Goal: Answer question/provide support

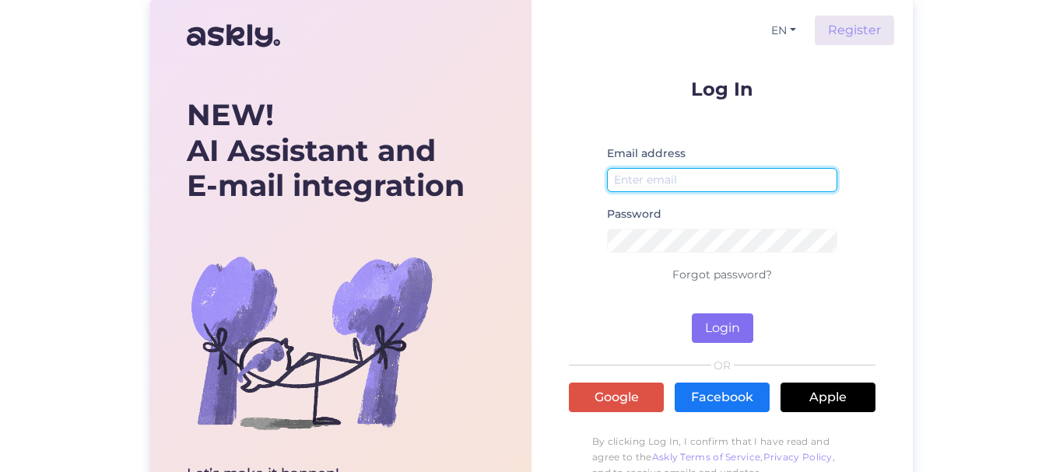
type input "[EMAIL_ADDRESS][DOMAIN_NAME]"
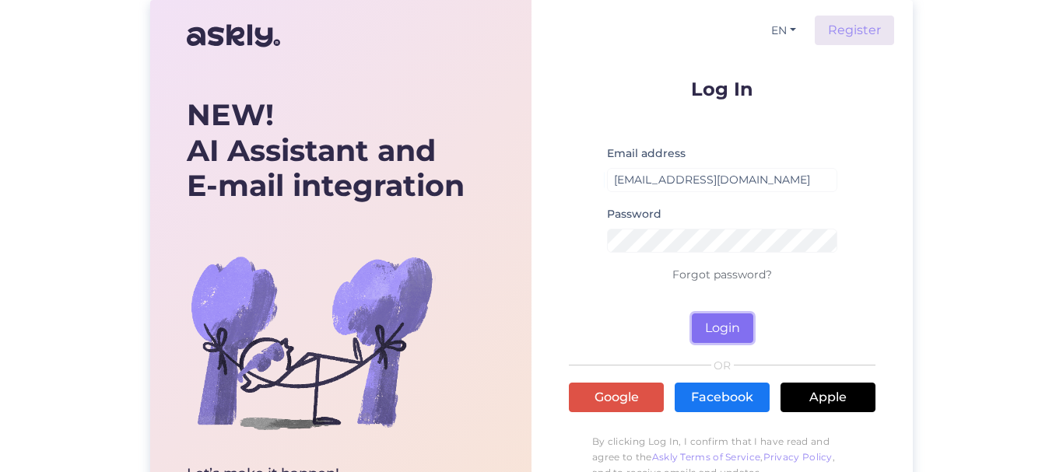
click at [725, 321] on button "Login" at bounding box center [722, 329] width 61 height 30
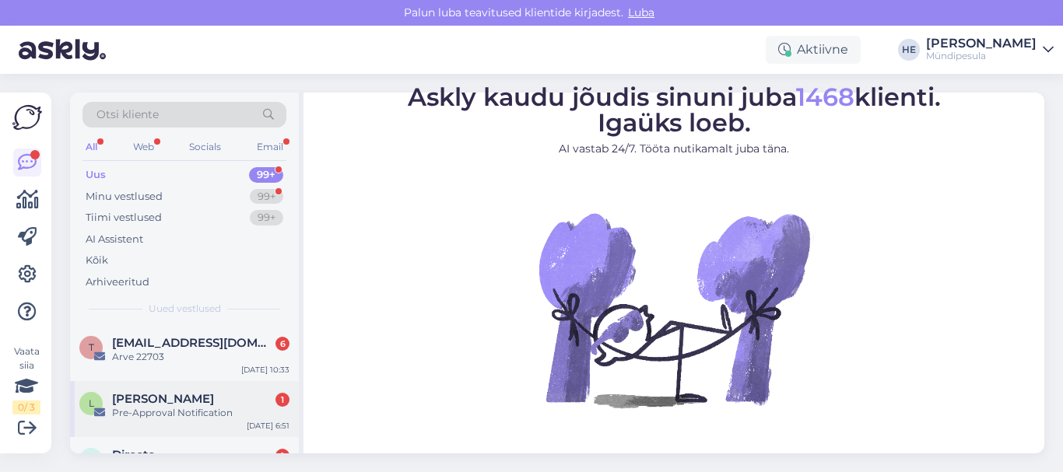
click at [155, 397] on span "[PERSON_NAME]" at bounding box center [163, 399] width 102 height 14
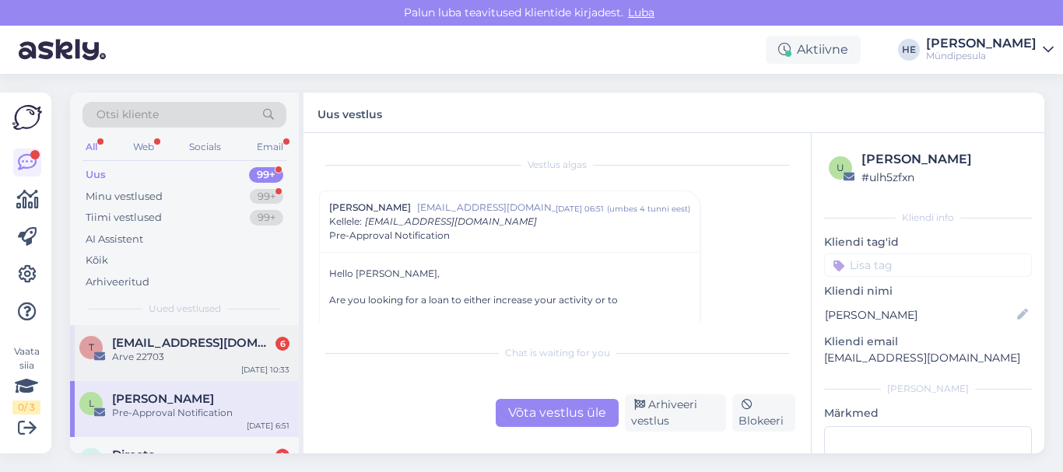
click at [144, 338] on span "[EMAIL_ADDRESS][DOMAIN_NAME]" at bounding box center [193, 343] width 162 height 14
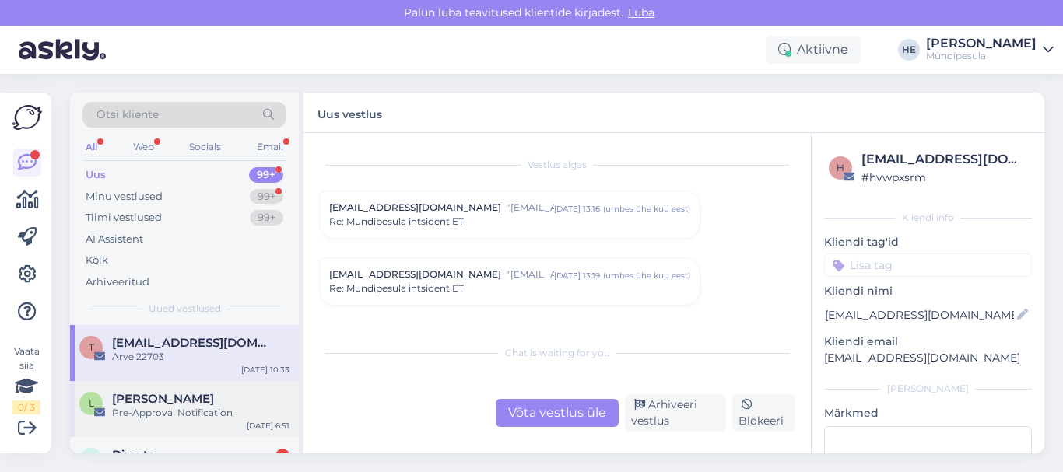
scroll to position [7646, 0]
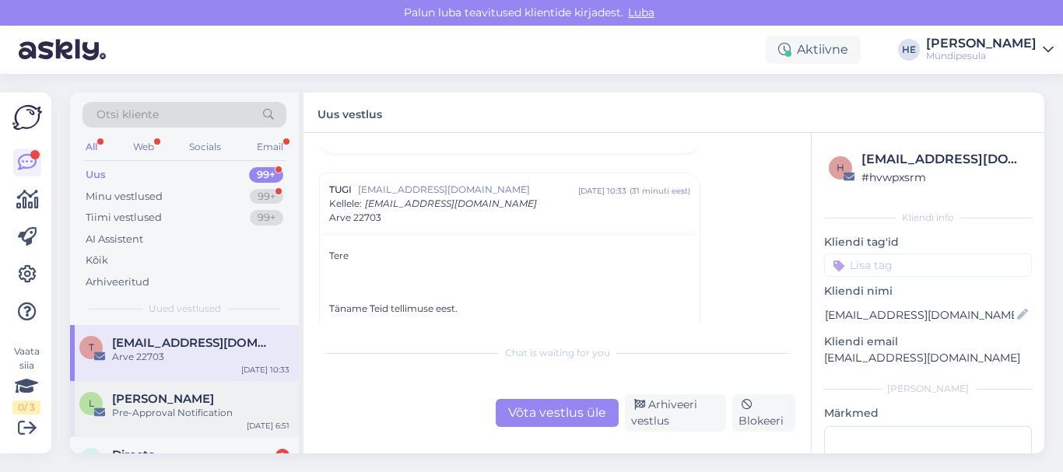
click at [153, 410] on div "Pre-Approval Notification" at bounding box center [200, 413] width 177 height 14
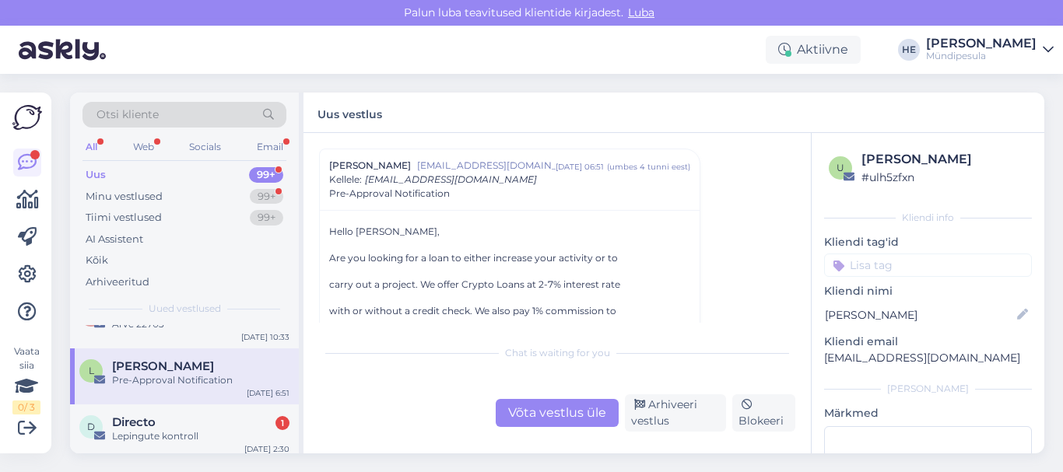
scroll to position [62, 0]
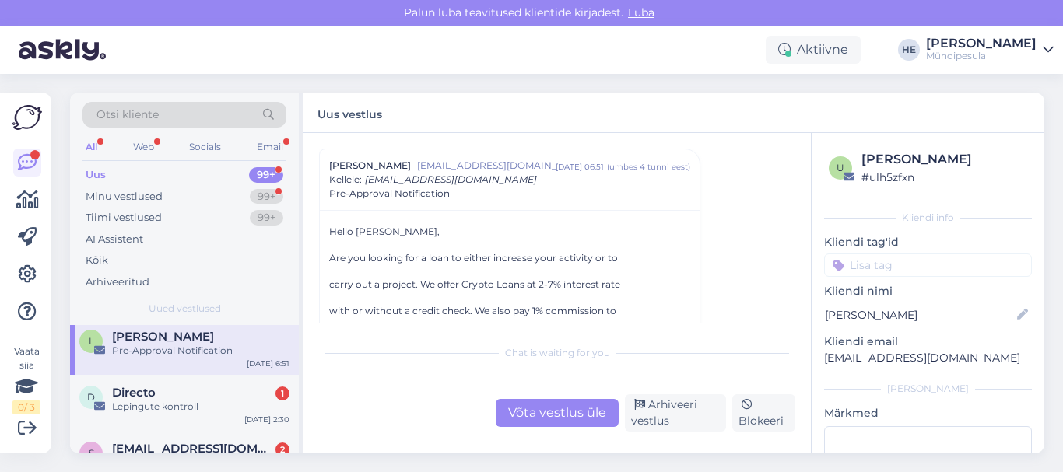
click at [153, 410] on div "Lepingute kontroll" at bounding box center [200, 407] width 177 height 14
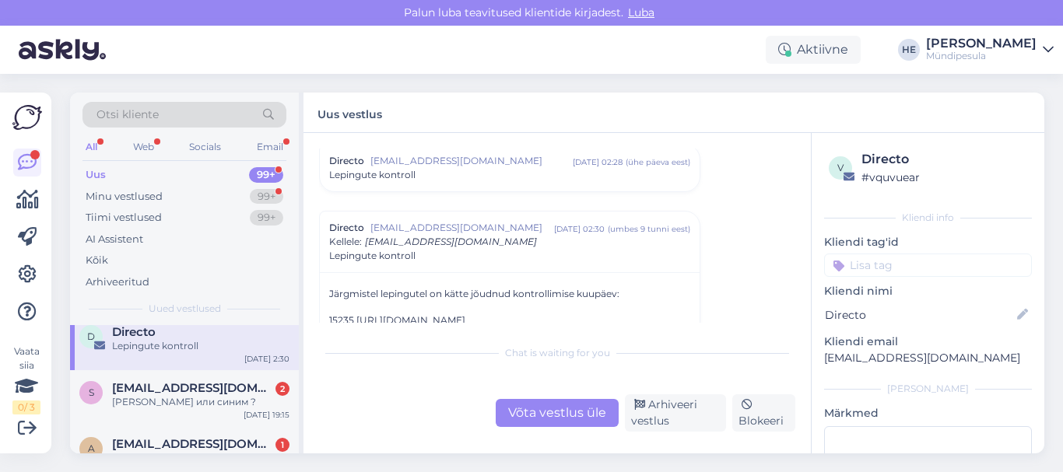
scroll to position [124, 0]
click at [147, 391] on span "[EMAIL_ADDRESS][DOMAIN_NAME]" at bounding box center [193, 387] width 162 height 14
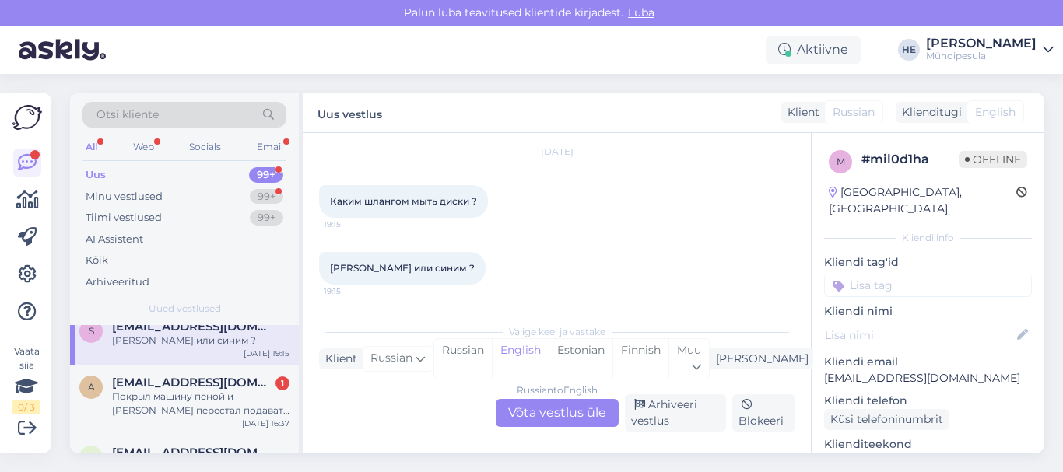
scroll to position [187, 0]
click at [146, 390] on div "Покрыл машину пеной и [PERSON_NAME] перестал подавать на половине машины пену, …" at bounding box center [200, 401] width 177 height 28
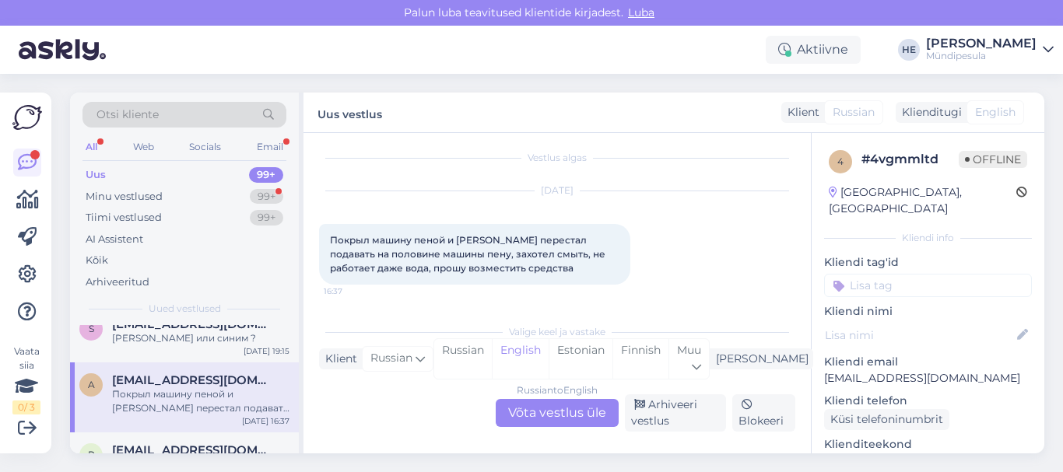
click at [552, 412] on div "Russian to English Võta vestlus üle" at bounding box center [557, 413] width 123 height 28
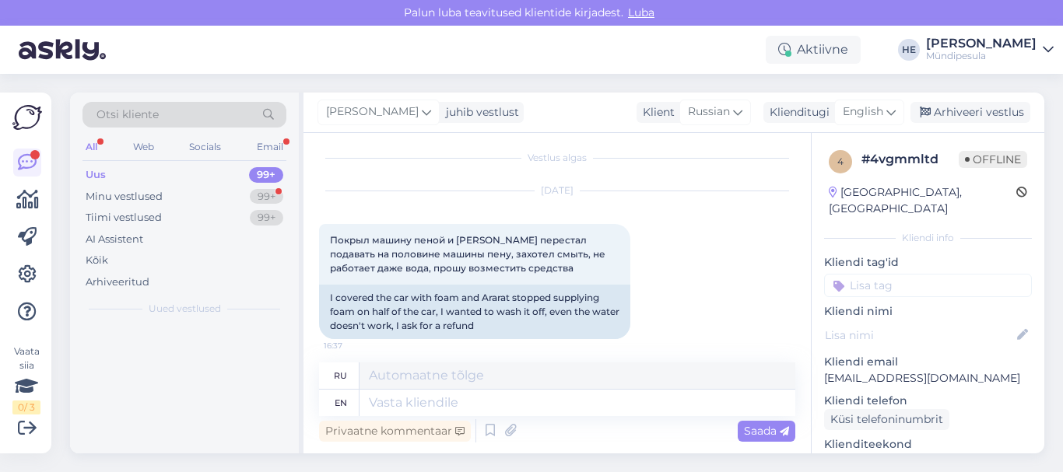
scroll to position [0, 0]
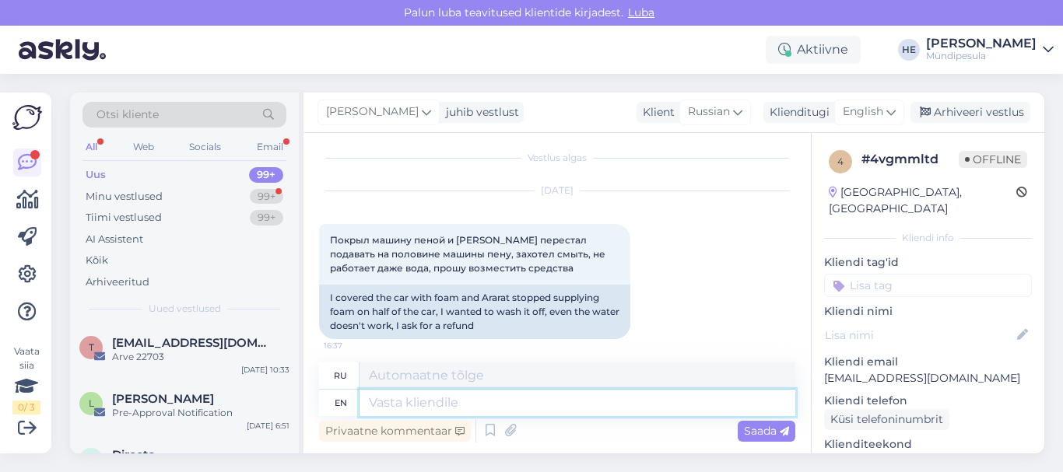
click at [388, 401] on textarea at bounding box center [577, 403] width 436 height 26
paste textarea "Здравствуйте! Просим Вас заполнить форму на нашем сайте о возмещении средств. […"
type textarea "Здравствуйте! Просим Вас заполнить форму на нашем сайте о возмещении средств. […"
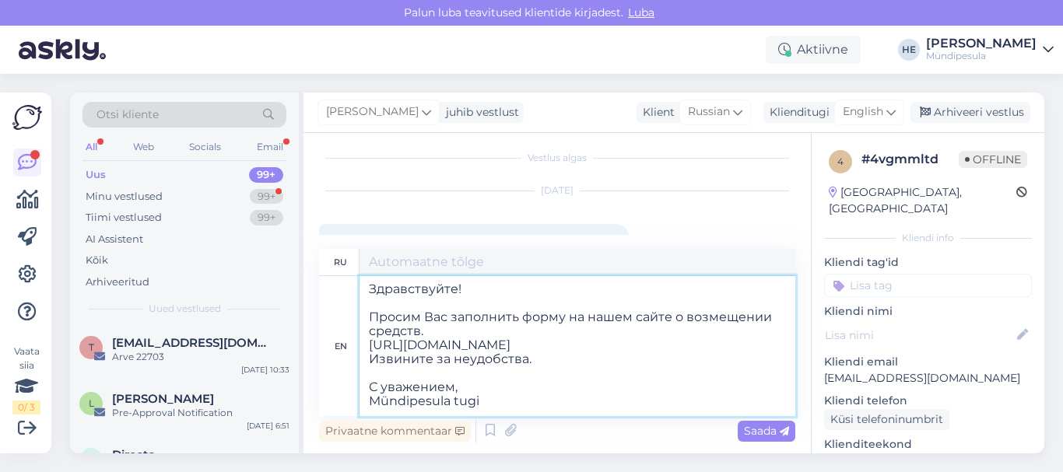
scroll to position [6, 0]
type textarea "Здравствуйте! Просим Вас заполнить форму на нашем сайте о возмещении средств. […"
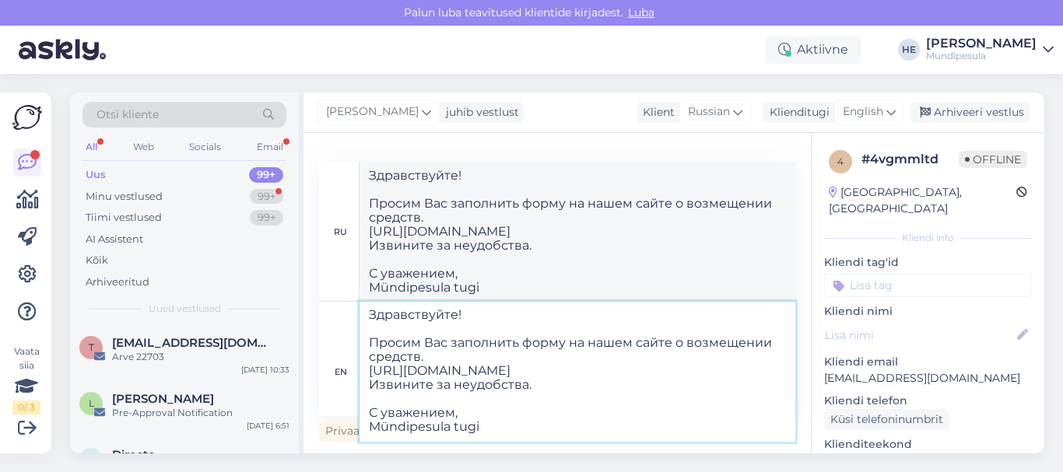
type textarea "Здравствуйте! Просим Вас заполнить форму на нашем сайте о возмещении средств. […"
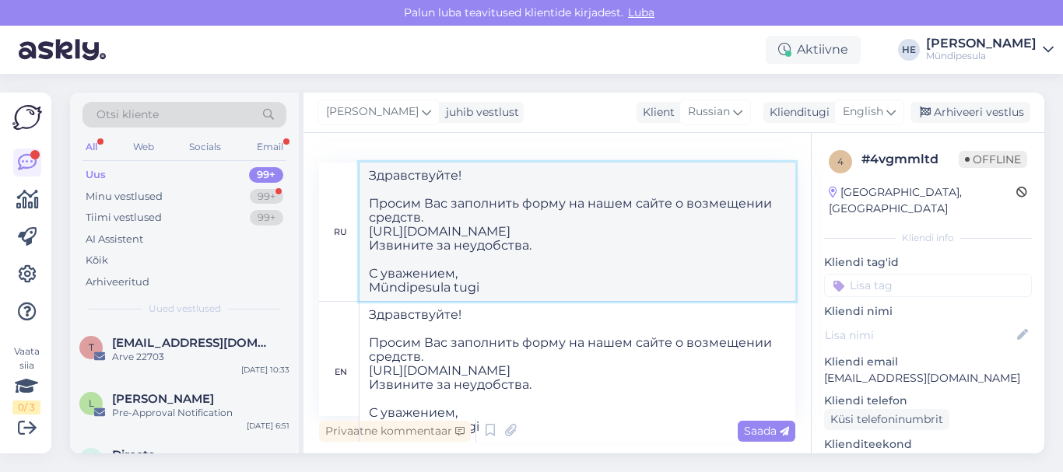
click at [762, 247] on textarea "Здравствуйте! Просим Вас заполнить форму на нашем сайте о возмещении средств. […" at bounding box center [577, 232] width 436 height 138
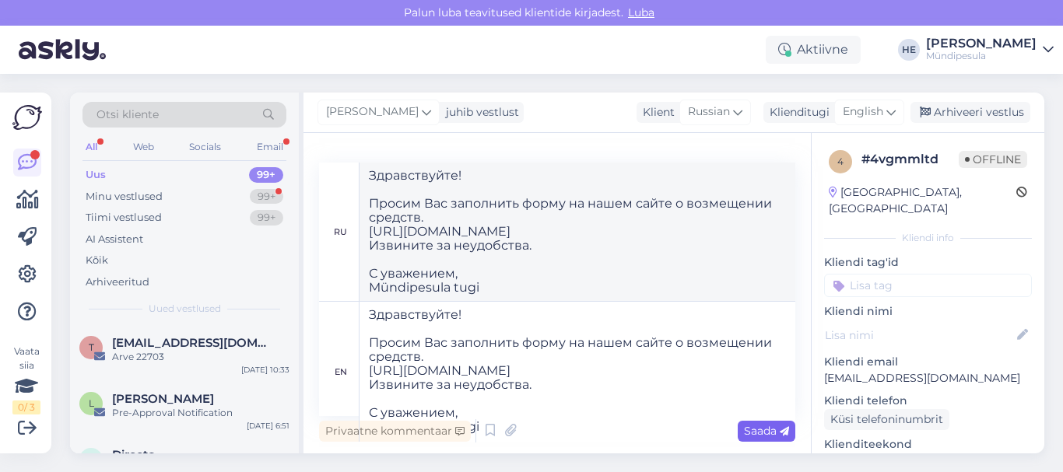
click at [770, 433] on span "Saada" at bounding box center [766, 431] width 45 height 14
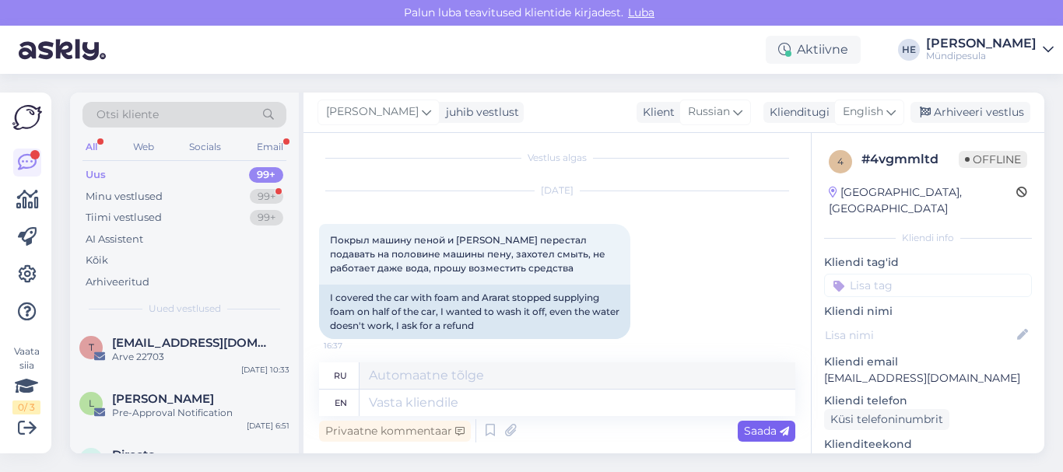
scroll to position [0, 0]
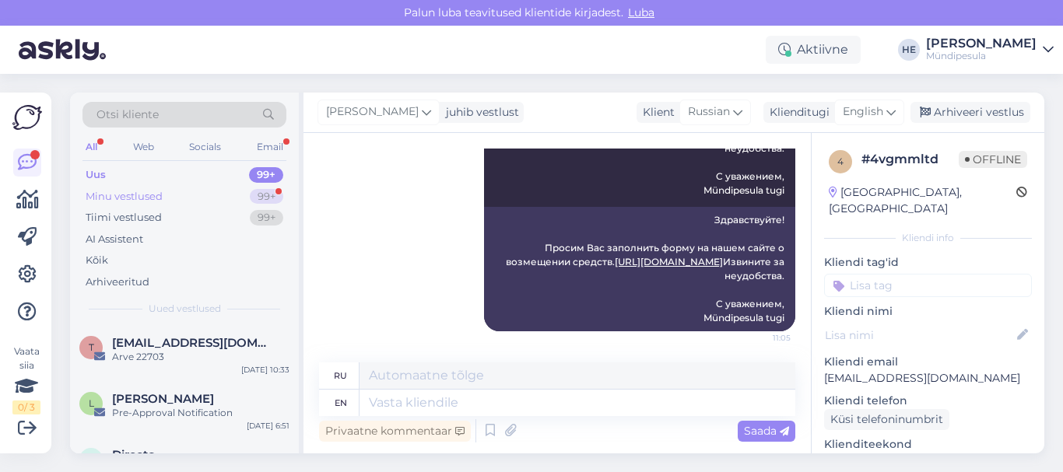
click at [132, 194] on div "Minu vestlused" at bounding box center [124, 197] width 77 height 16
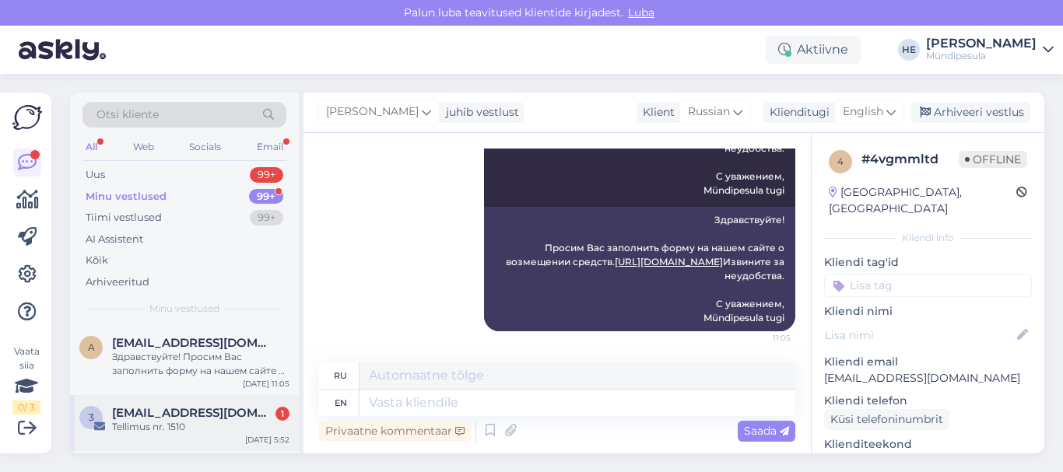
click at [141, 414] on span "[EMAIL_ADDRESS][DOMAIN_NAME]" at bounding box center [193, 413] width 162 height 14
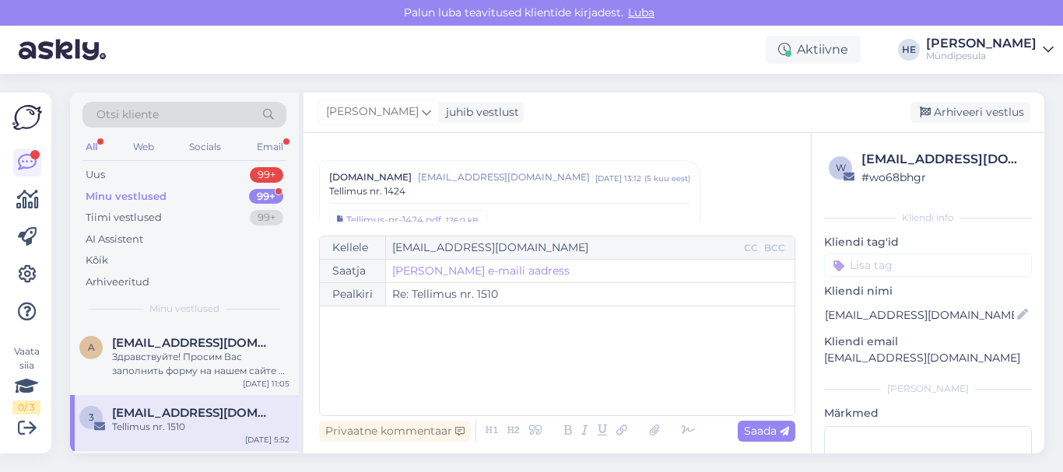
scroll to position [8808, 0]
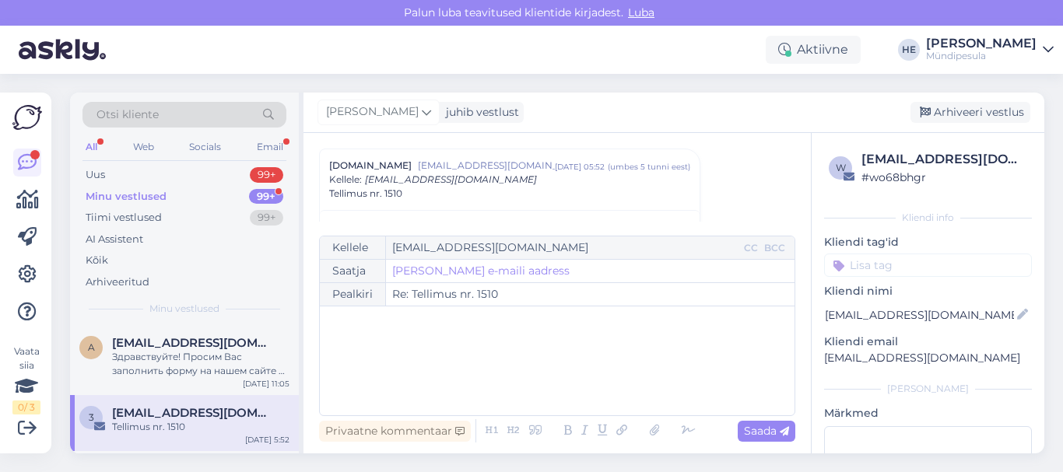
click at [117, 192] on div "Minu vestlused" at bounding box center [126, 197] width 81 height 16
click at [141, 352] on div "Здравствуйте! Просим Вас заполнить форму на нашем сайте о возмещении средств. […" at bounding box center [200, 364] width 177 height 28
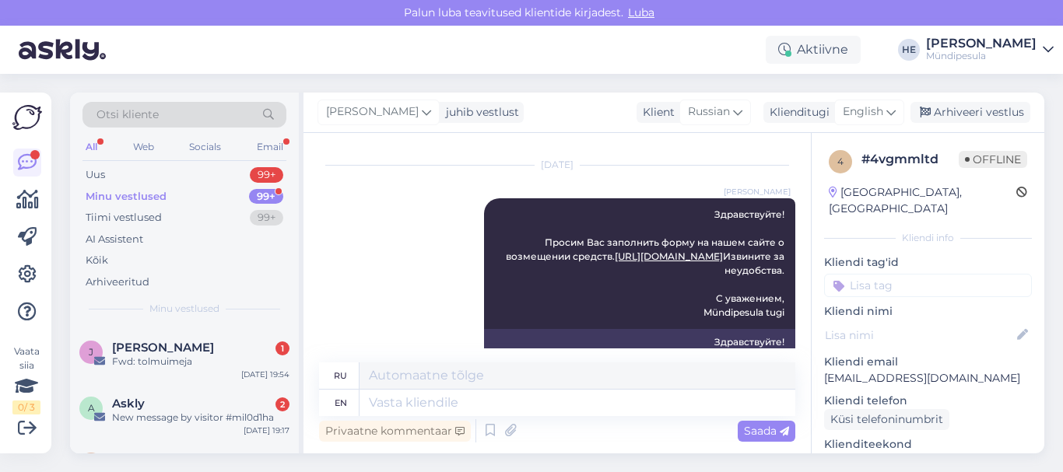
scroll to position [124, 0]
click at [141, 352] on div "Fwd: tolmuimeja" at bounding box center [200, 359] width 177 height 14
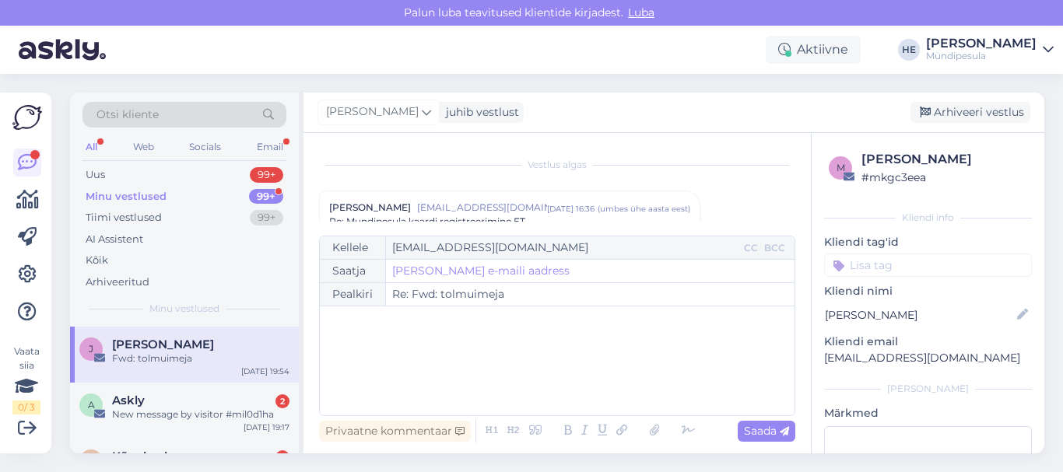
scroll to position [6767, 0]
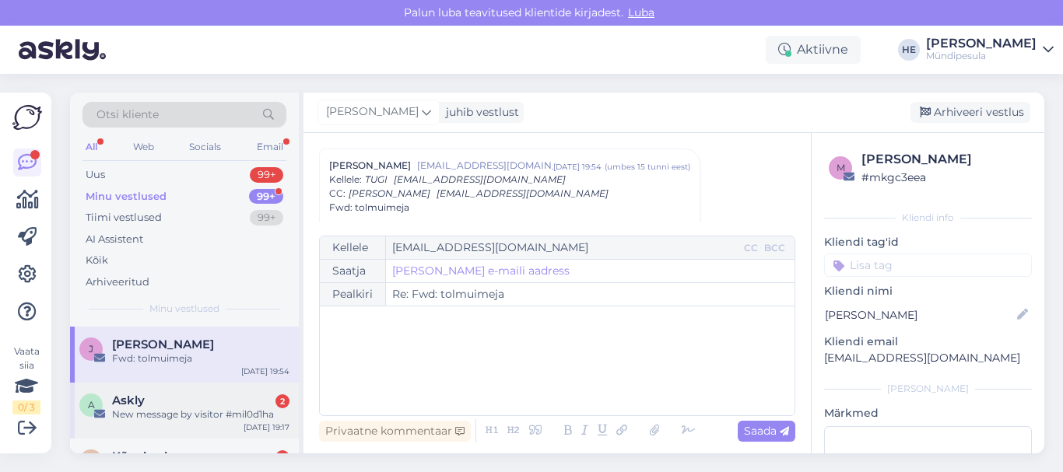
click at [135, 397] on span "Askly" at bounding box center [128, 401] width 33 height 14
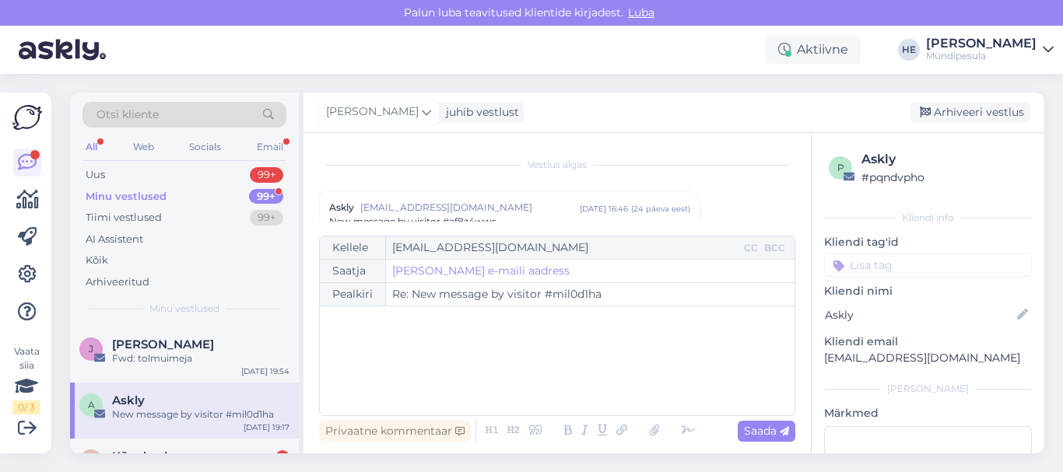
scroll to position [6667, 0]
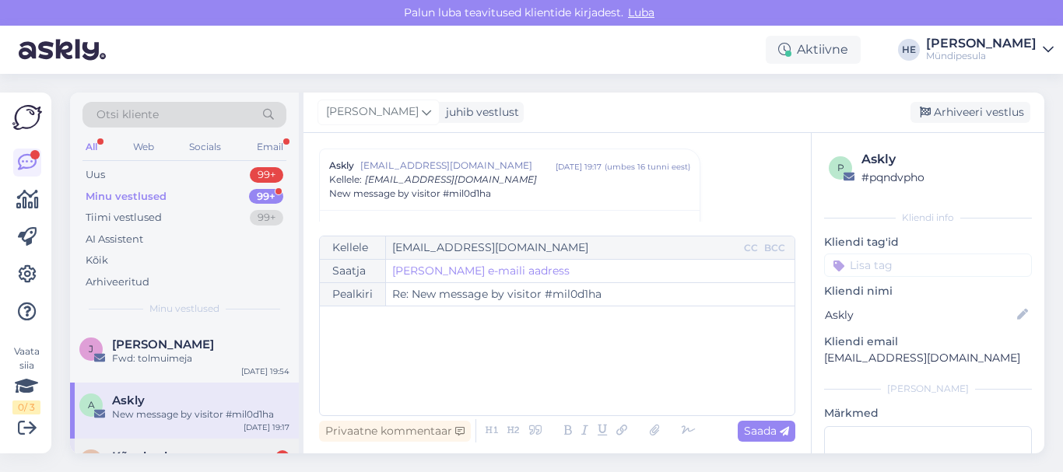
click at [153, 441] on div "K Kõnekeskus 2 MÜNDIPESULA_IVR [DATE] 16:58" at bounding box center [184, 467] width 229 height 56
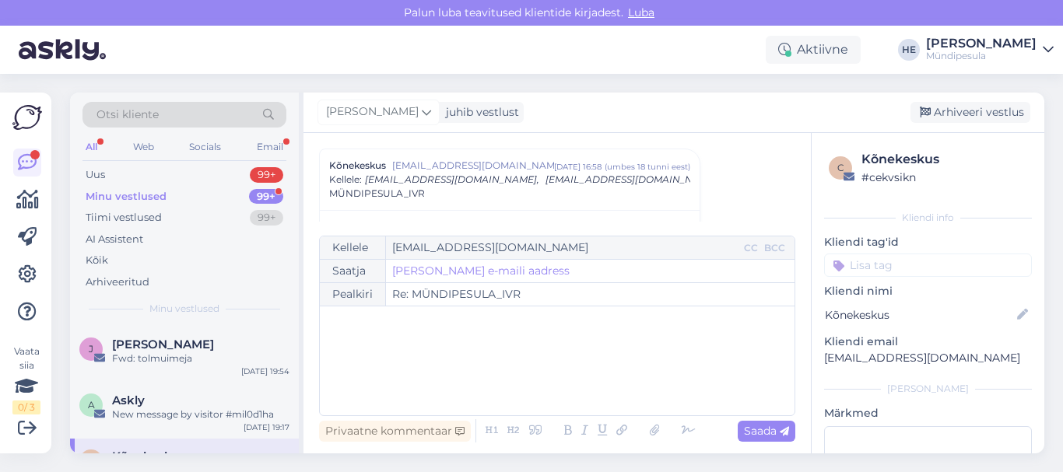
click at [116, 196] on div "Minu vestlused" at bounding box center [126, 197] width 81 height 16
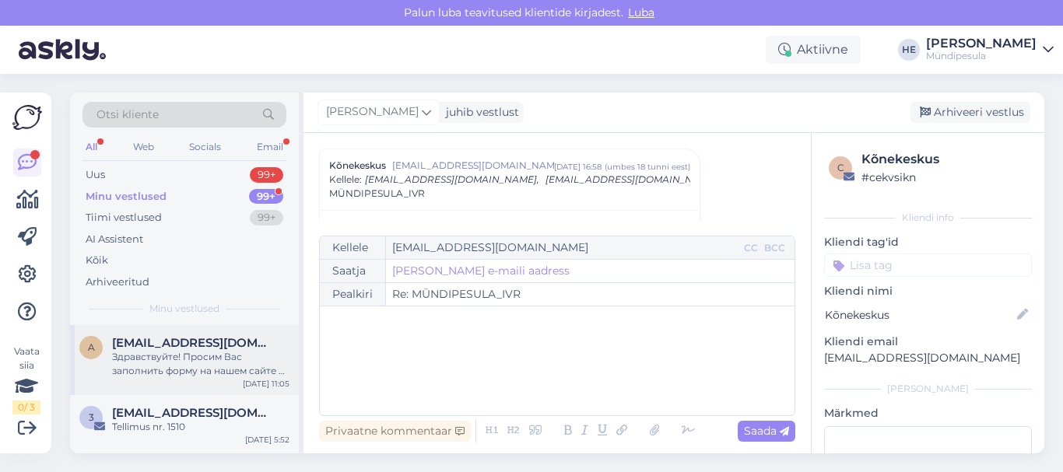
click at [138, 344] on span "[EMAIL_ADDRESS][DOMAIN_NAME]" at bounding box center [193, 343] width 162 height 14
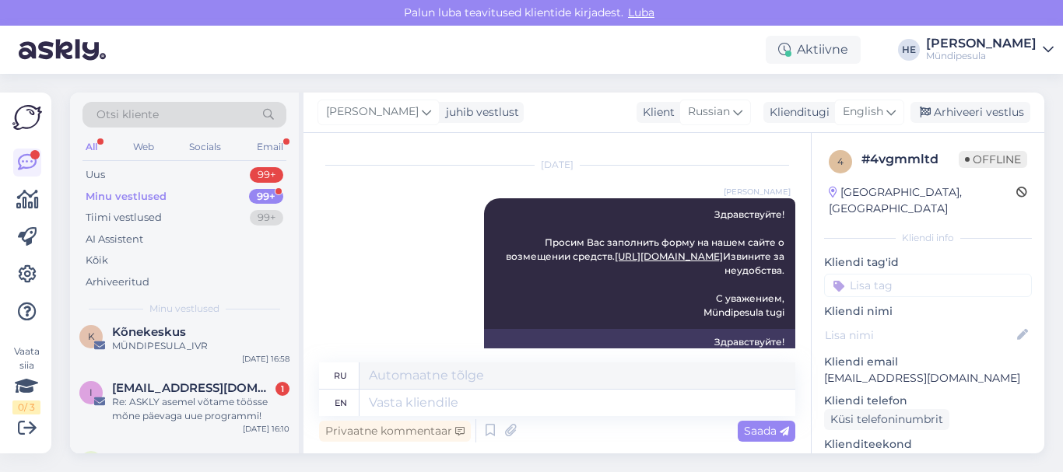
scroll to position [280, 0]
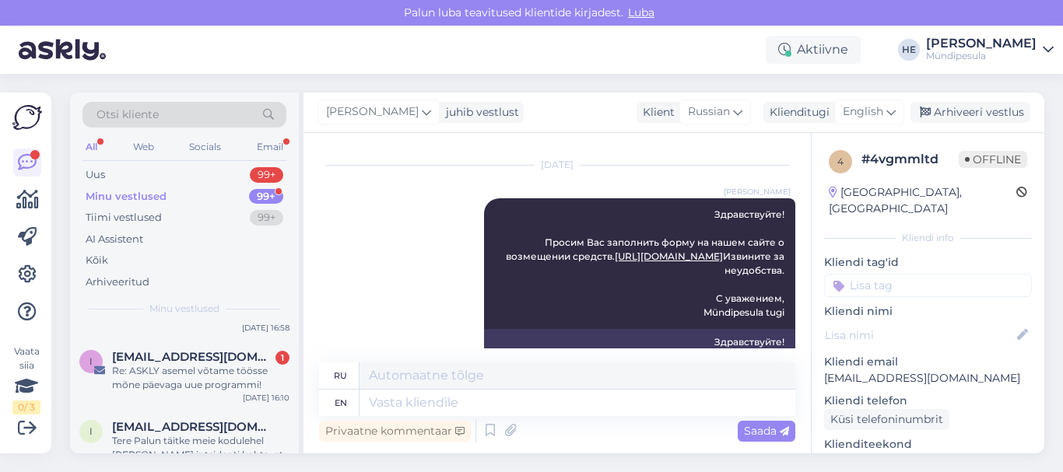
click at [138, 344] on div "i [EMAIL_ADDRESS][DOMAIN_NAME] 1 Re: ASKLY asemel võtame töösse mõne päevaga uu…" at bounding box center [184, 374] width 229 height 70
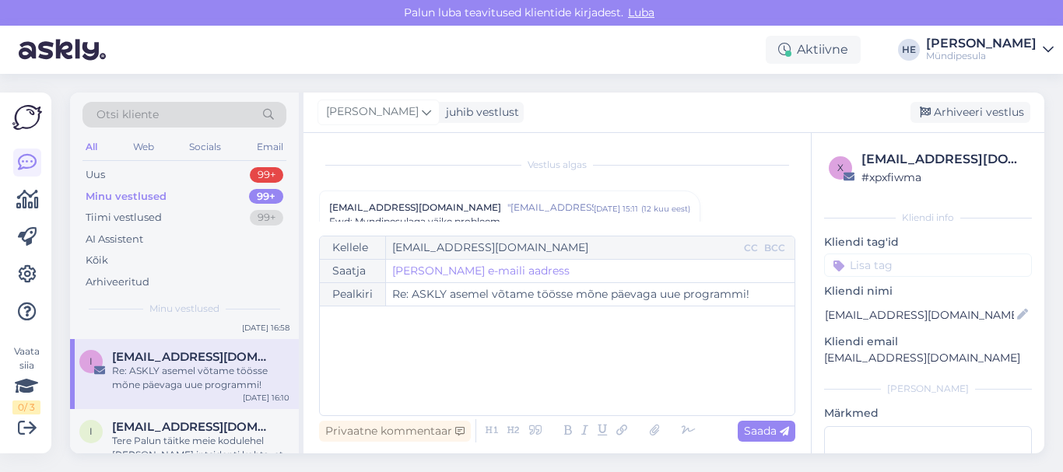
scroll to position [3154, 0]
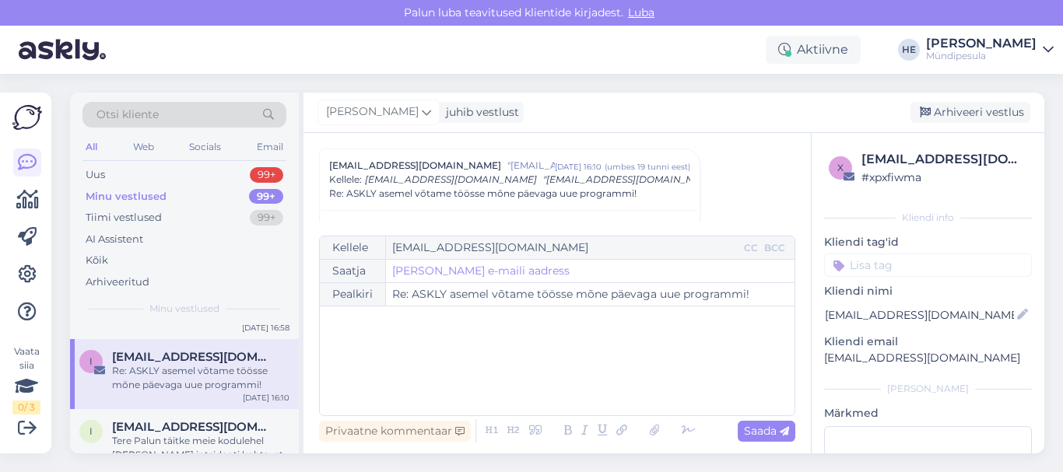
click at [1049, 45] on icon at bounding box center [1048, 50] width 11 height 12
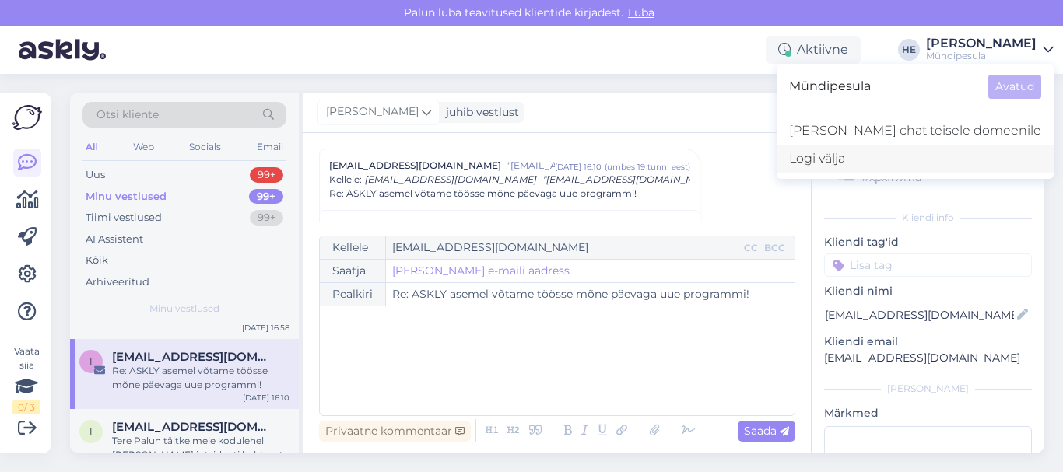
click at [901, 160] on div "Logi välja" at bounding box center [915, 159] width 277 height 28
